Goal: Obtain resource: Download file/media

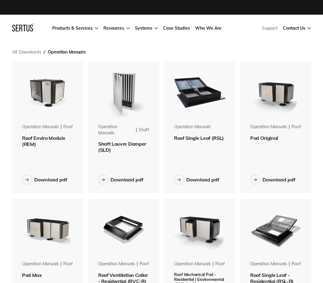
scroll to position [3, 3]
click at [29, 50] on link "All Downloads" at bounding box center [26, 52] width 29 height 6
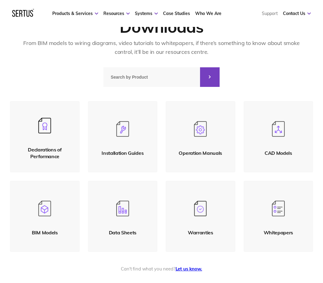
scroll to position [53, 0]
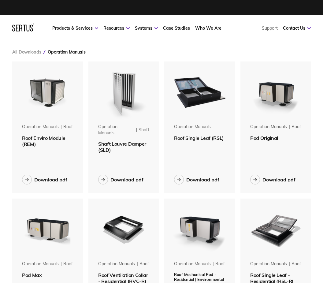
scroll to position [542, 299]
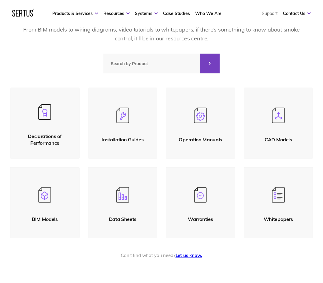
scroll to position [67, 0]
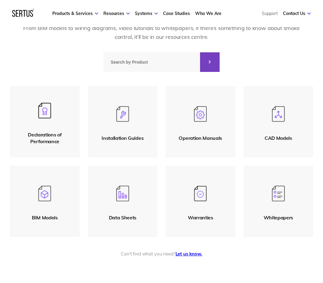
click at [198, 125] on link "Operation Manuals" at bounding box center [200, 121] width 69 height 71
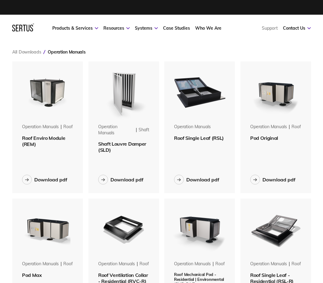
scroll to position [3, 3]
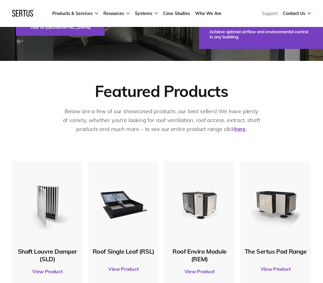
scroll to position [142, 0]
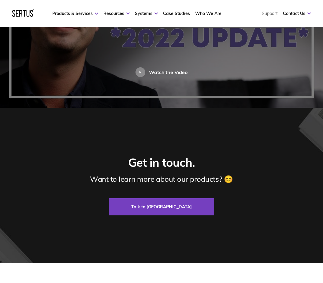
scroll to position [1216, 0]
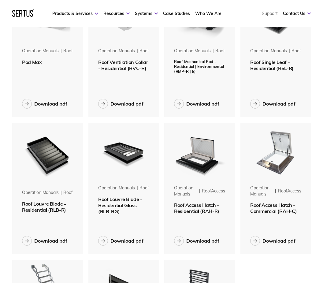
scroll to position [211, 0]
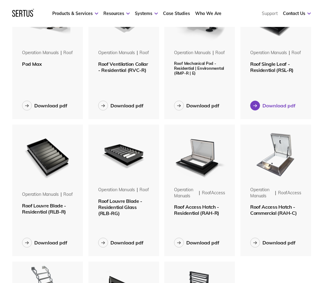
click at [274, 105] on div "Download pdf" at bounding box center [278, 105] width 33 height 6
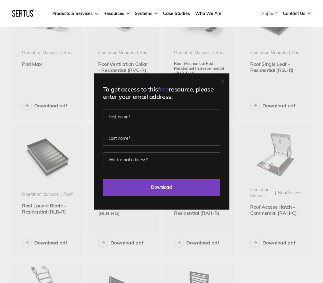
click at [222, 88] on div "To get access to this free resource, please enter your email address. Last Down…" at bounding box center [161, 141] width 135 height 136
click at [221, 85] on div at bounding box center [222, 82] width 4 height 6
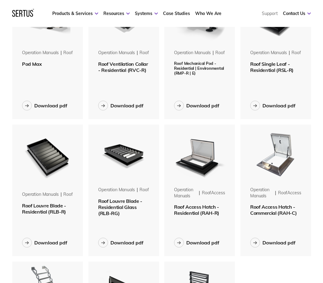
scroll to position [0, 0]
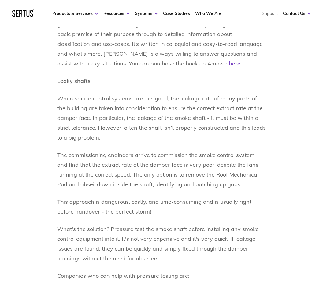
scroll to position [384, 0]
